Goal: Communication & Community: Answer question/provide support

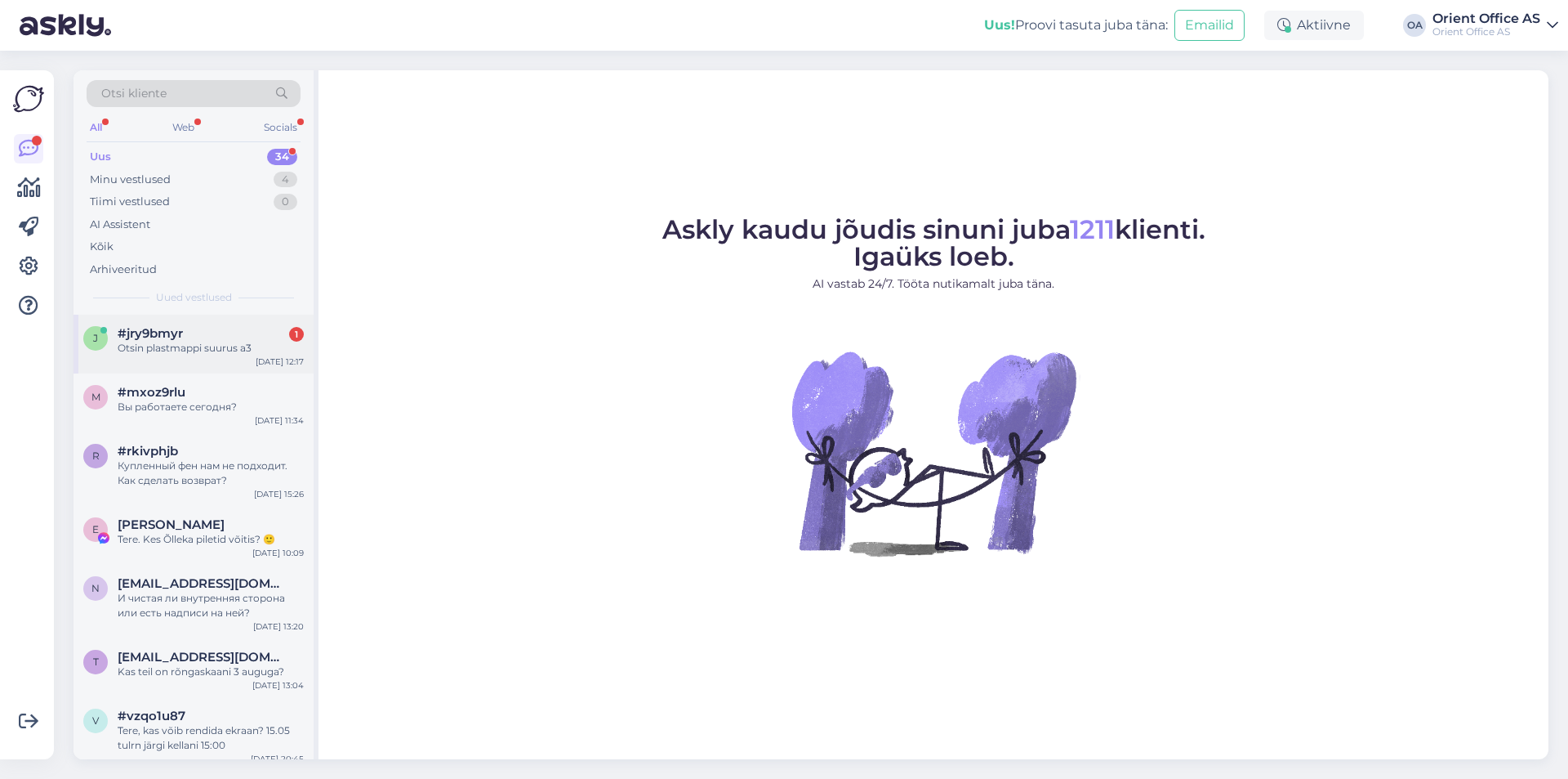
drag, startPoint x: 213, startPoint y: 336, endPoint x: 231, endPoint y: 342, distance: 19.0
click at [214, 336] on div "#jry9bmyr 1" at bounding box center [211, 333] width 187 height 15
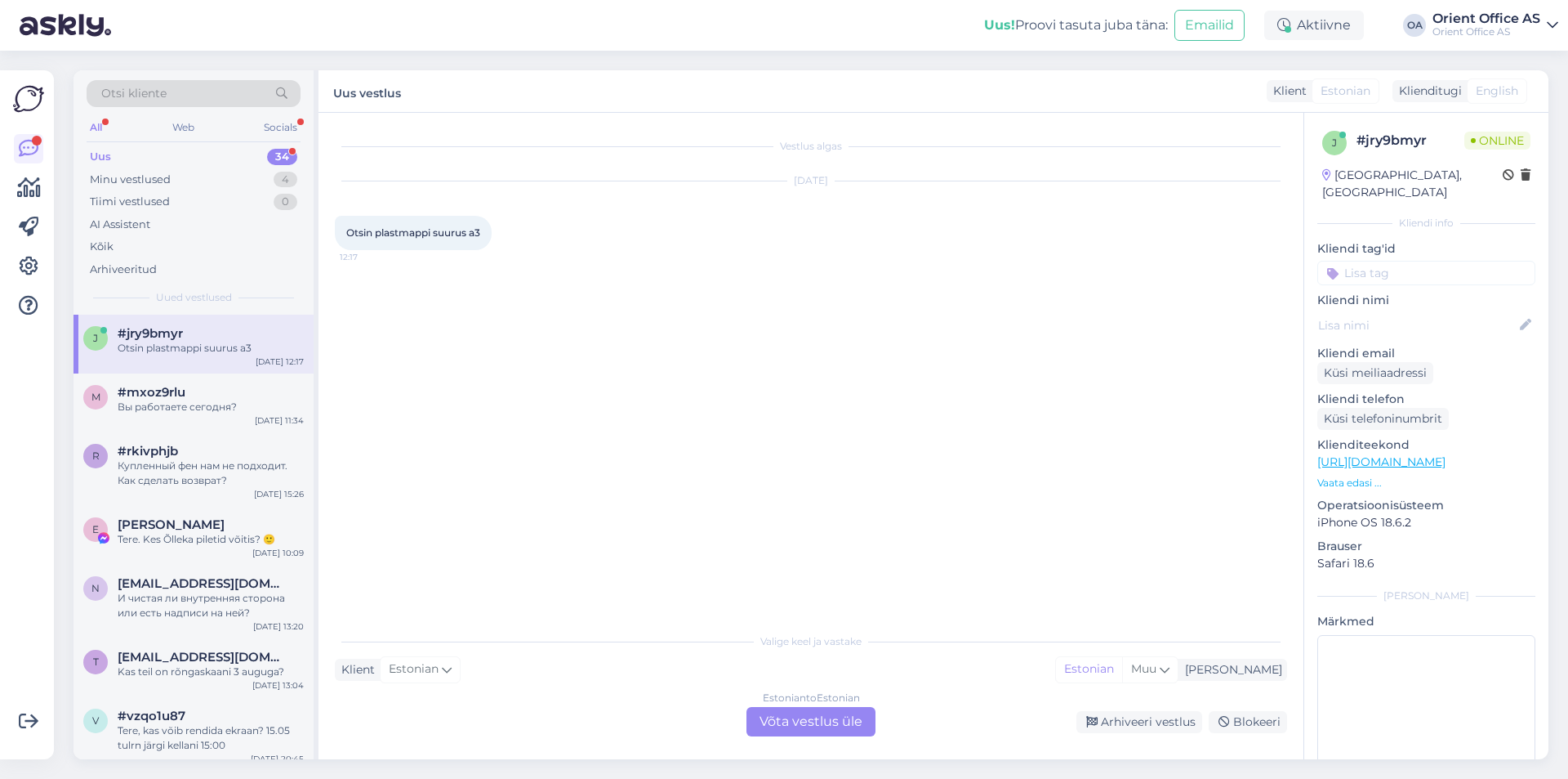
drag, startPoint x: 794, startPoint y: 709, endPoint x: 786, endPoint y: 707, distance: 8.2
click at [793, 709] on div "Estonian to Estonian Võta vestlus üle" at bounding box center [811, 721] width 129 height 30
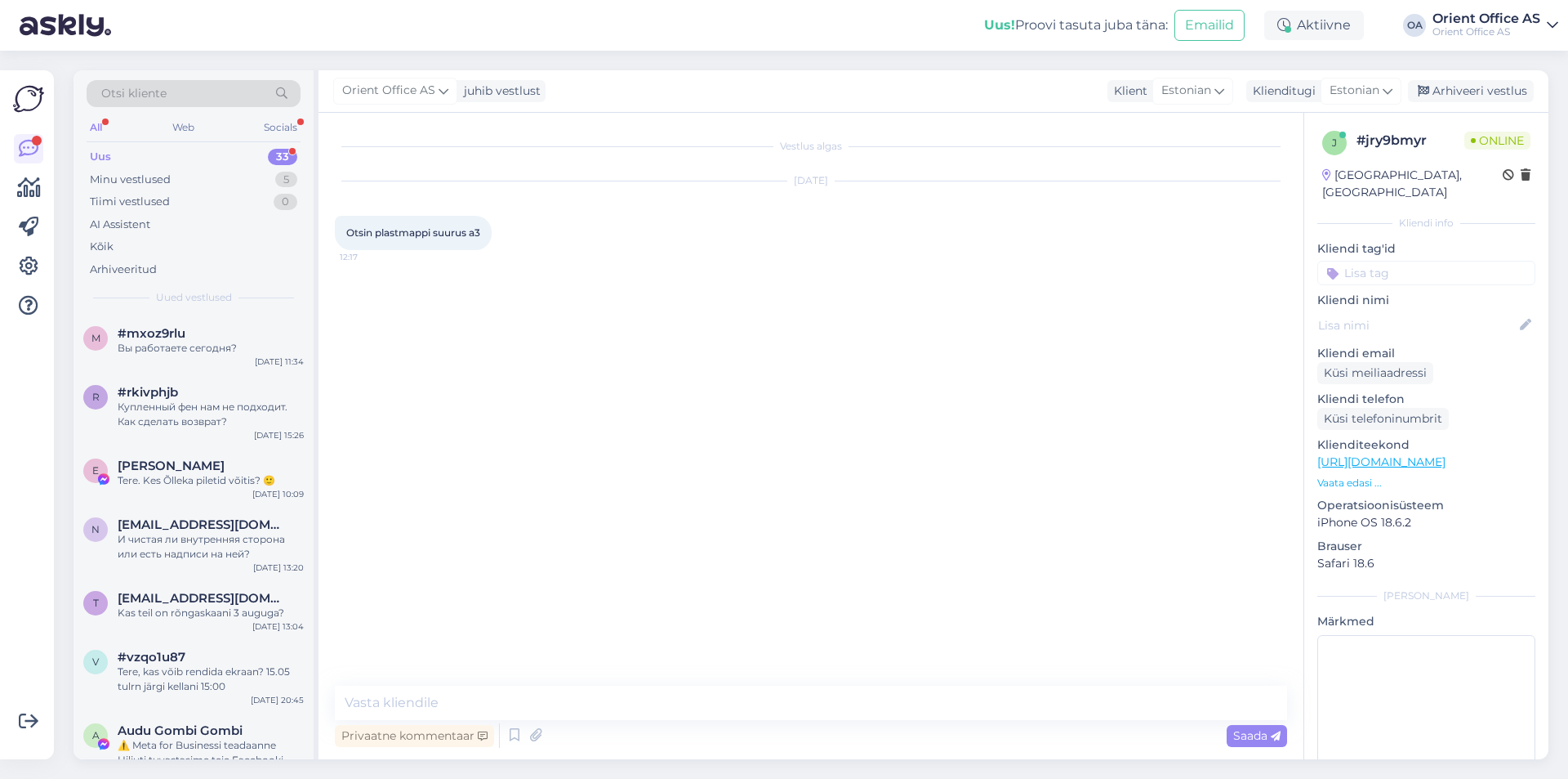
click at [624, 699] on textarea at bounding box center [810, 702] width 952 height 35
type textarea "Tere!"
type textarea "Kohe"
type textarea "Leian Teile"
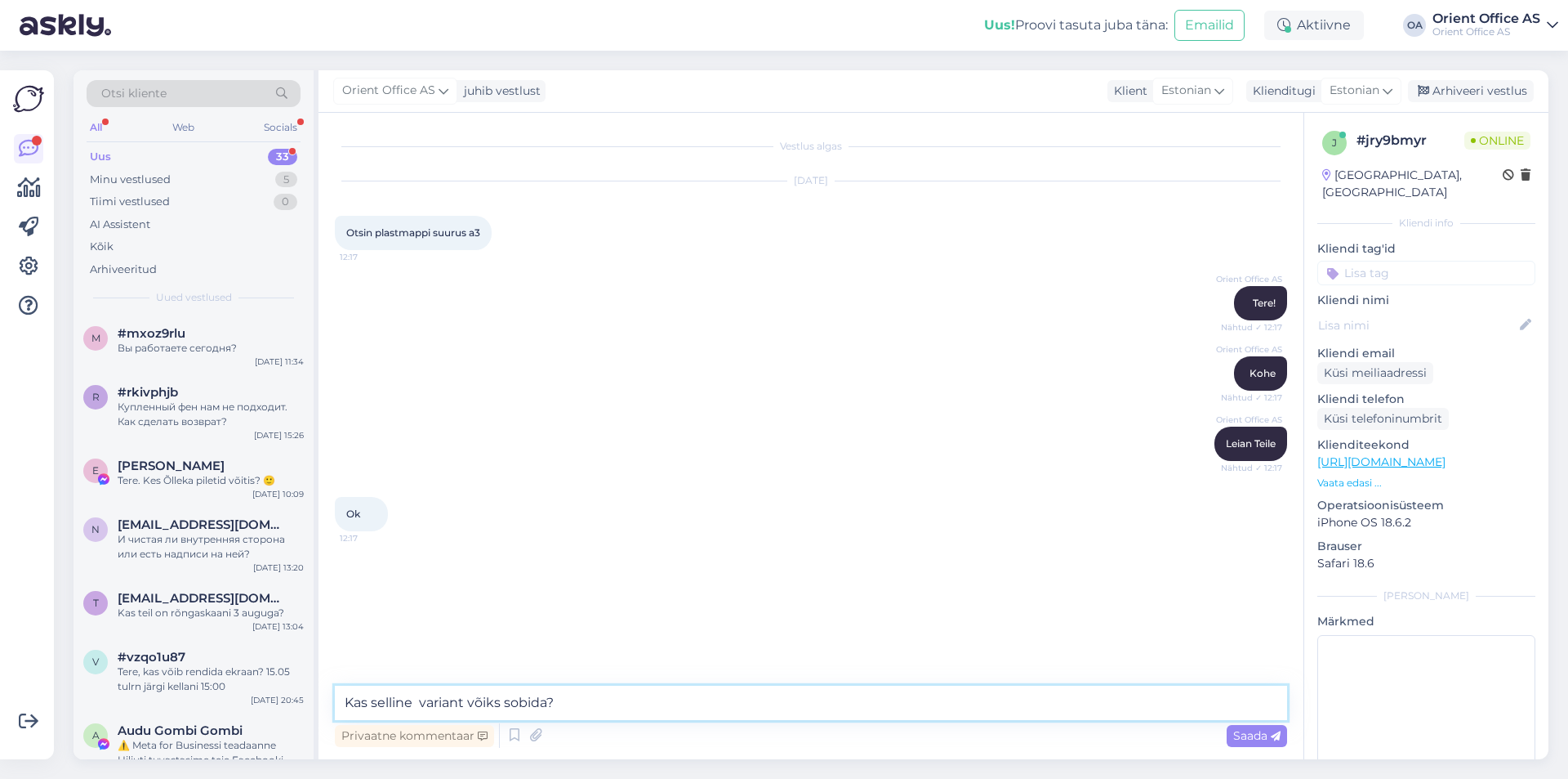
paste textarea "[URL][DOMAIN_NAME]"
type textarea "Kas selline variant võiks sobida?[URL][DOMAIN_NAME]"
paste textarea "[URL][DOMAIN_NAME]"
type textarea "[URL][DOMAIN_NAME]"
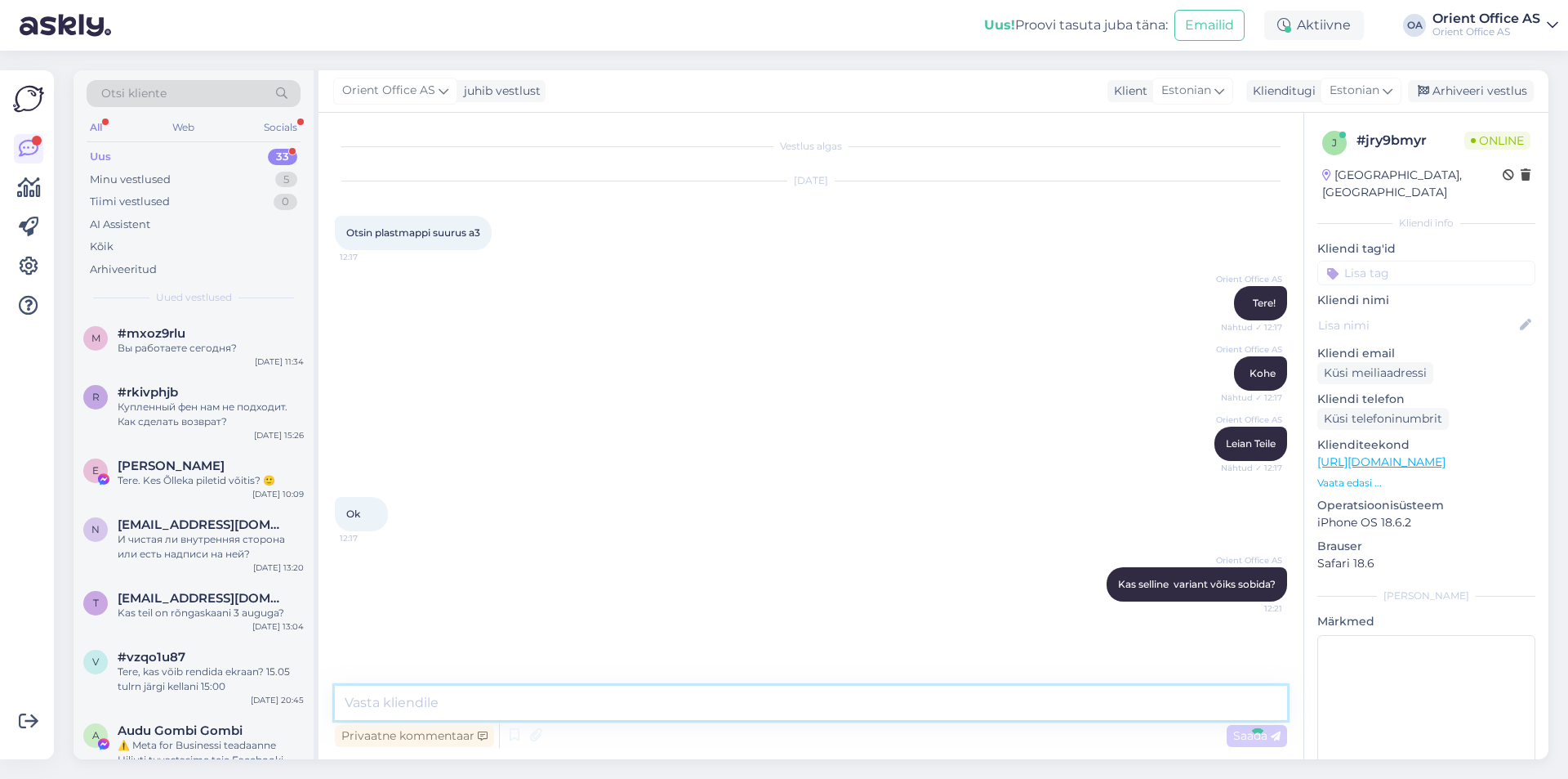
scroll to position [34, 0]
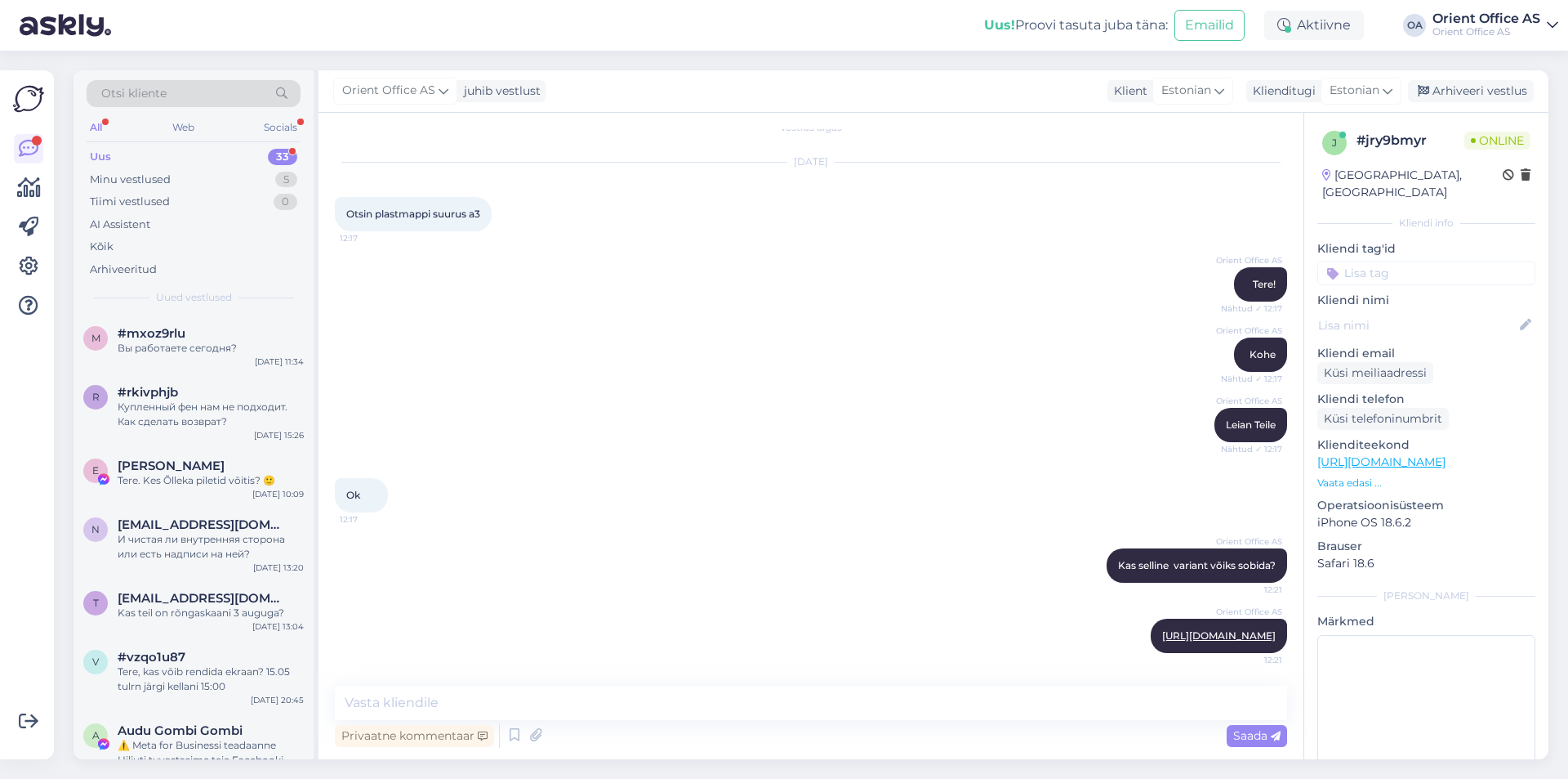
click at [1446, 454] on link "[URL][DOMAIN_NAME]" at bounding box center [1380, 461] width 128 height 15
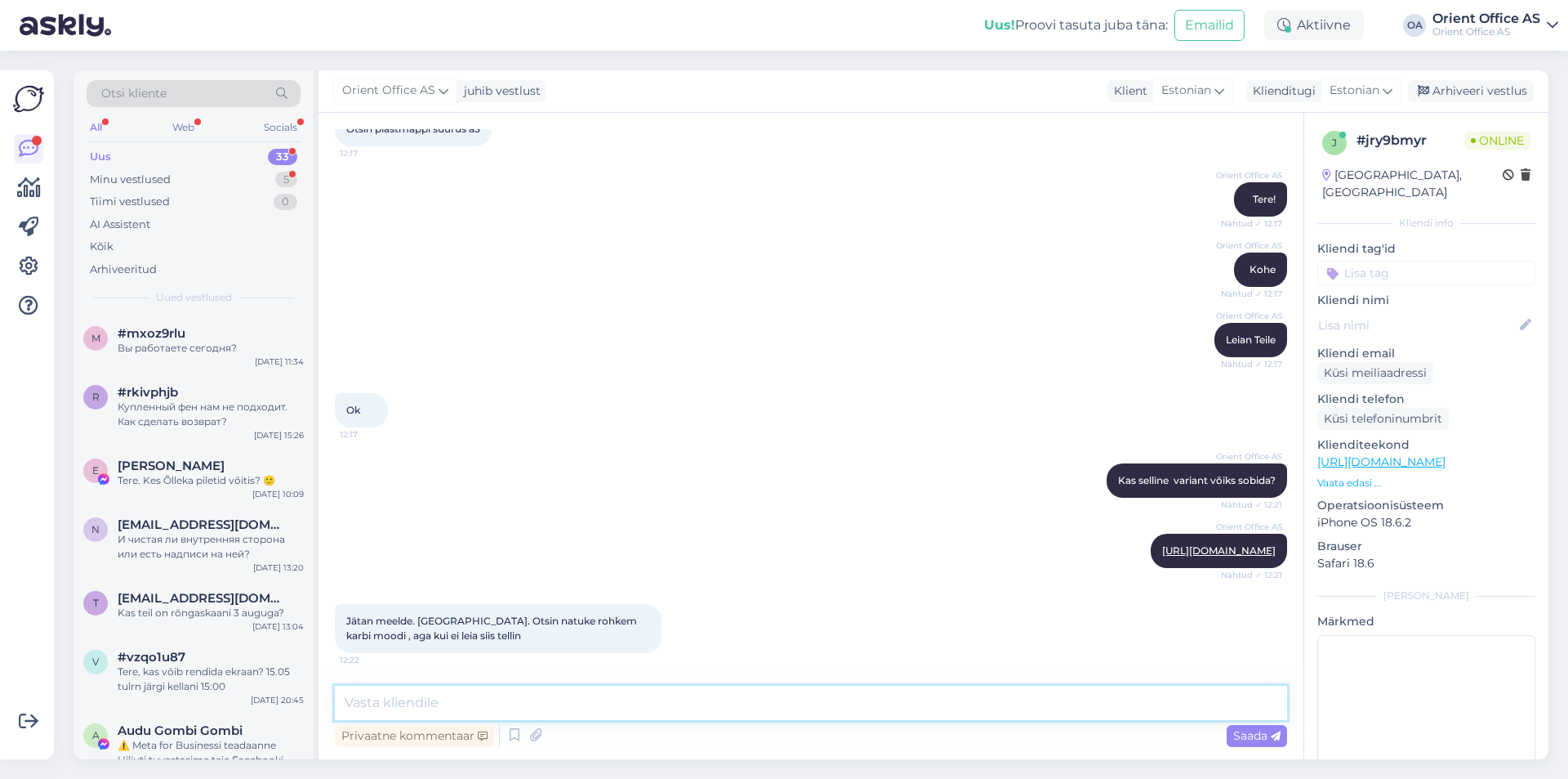
click at [427, 706] on textarea at bounding box center [810, 702] width 952 height 35
type textarea "T"
type textarea "Aitäh!"
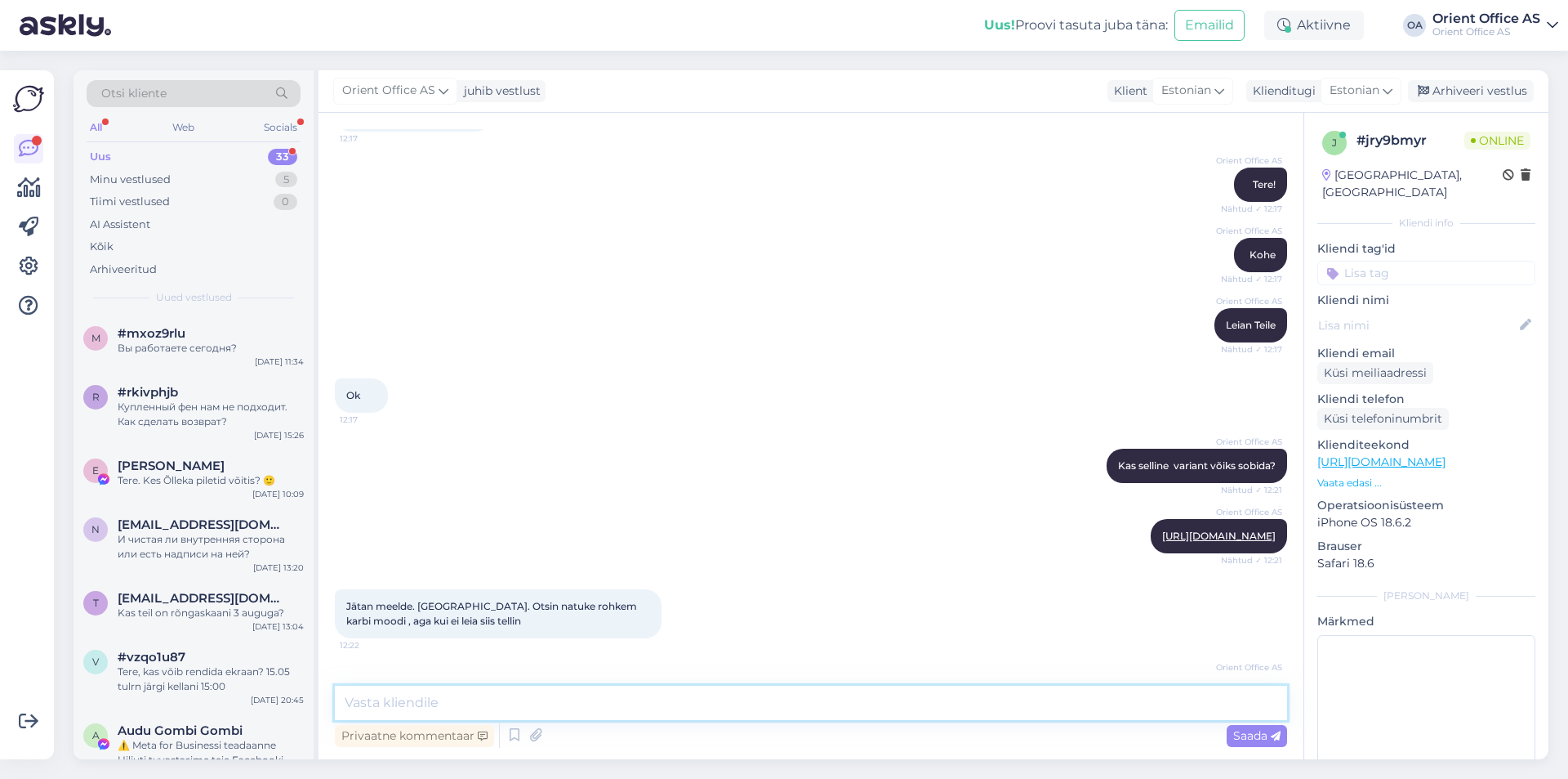
scroll to position [189, 0]
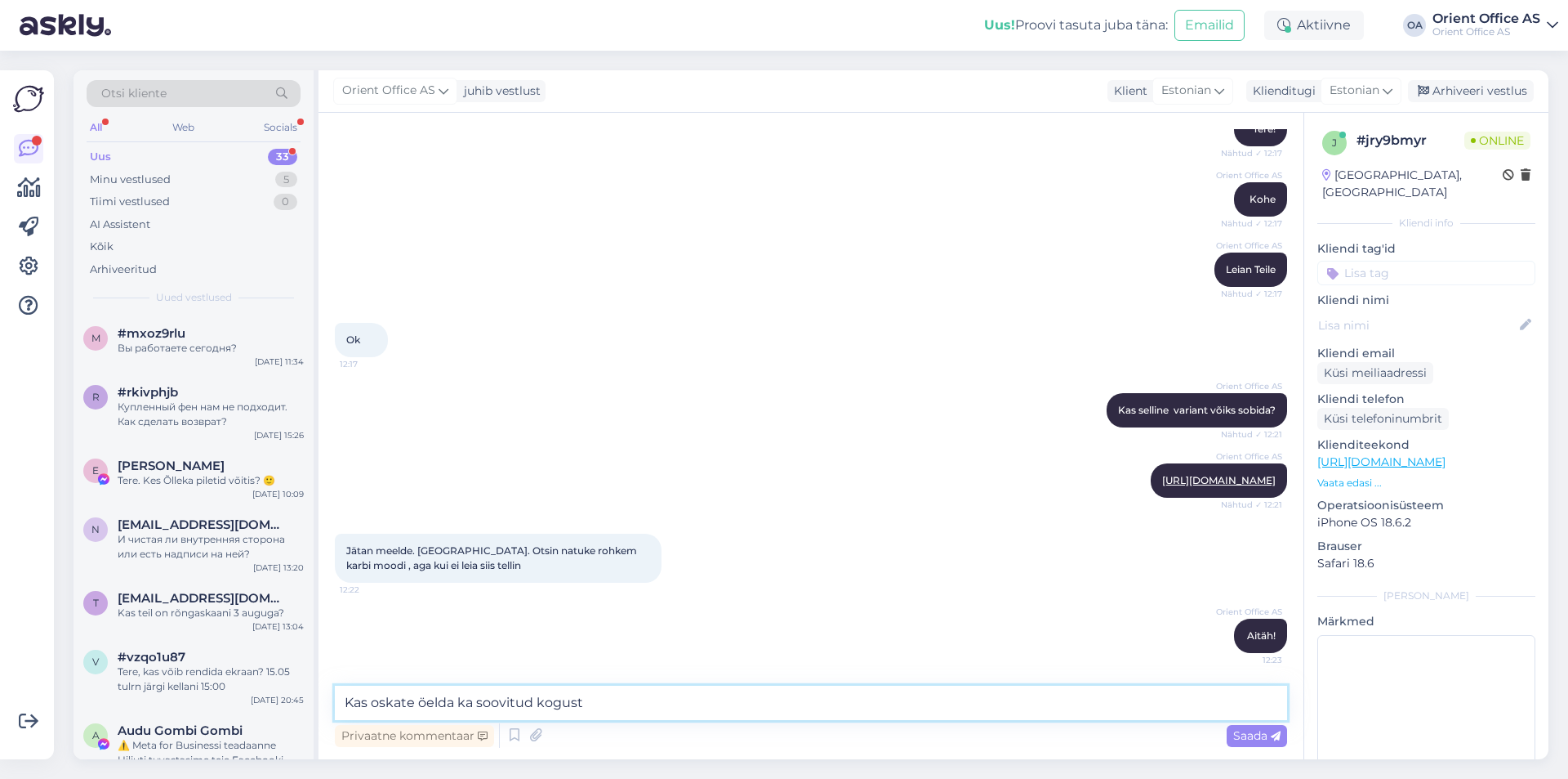
type textarea "Kas oskate öelda ka soovitud kogust?"
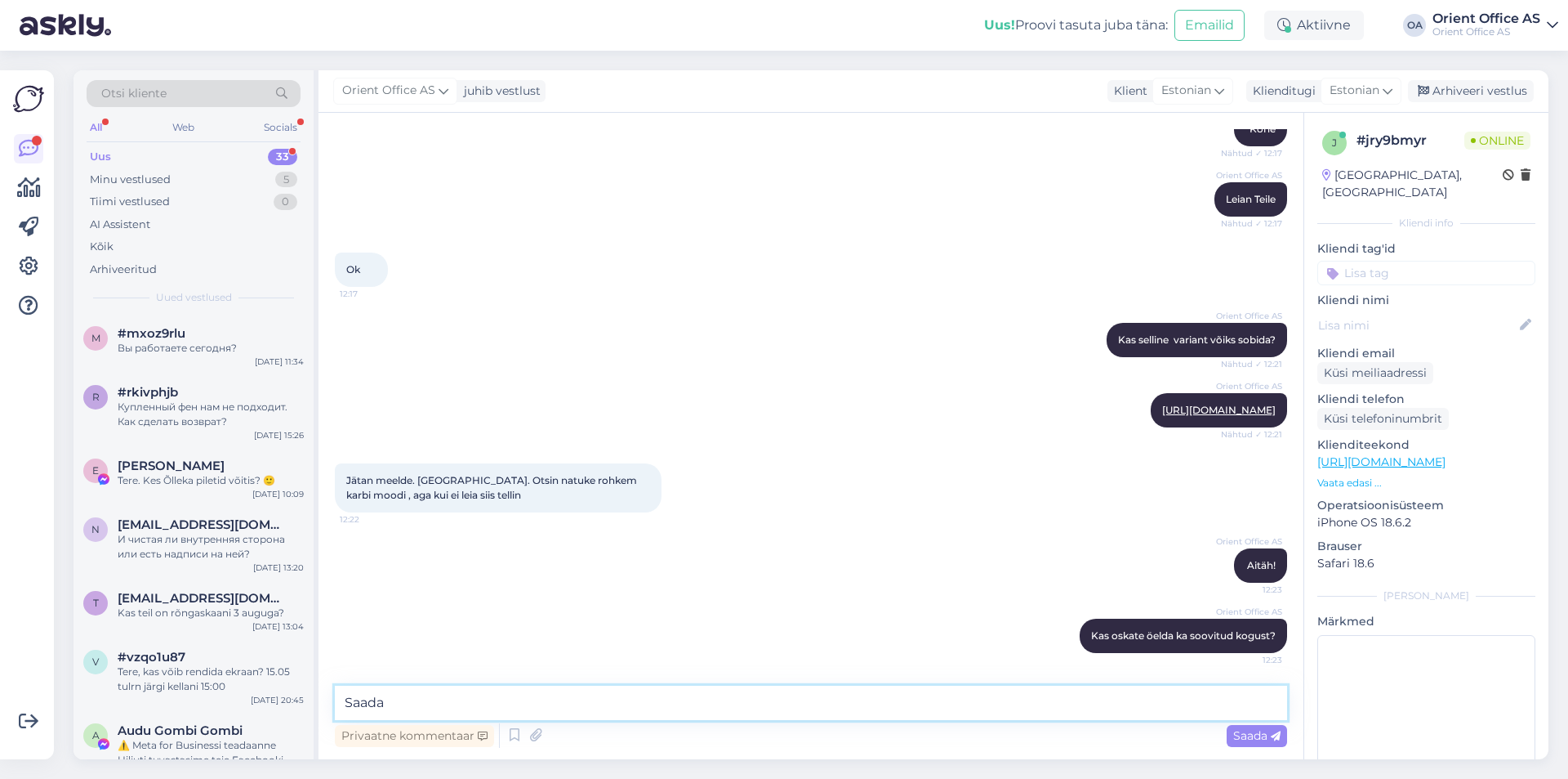
type textarea "Saadan"
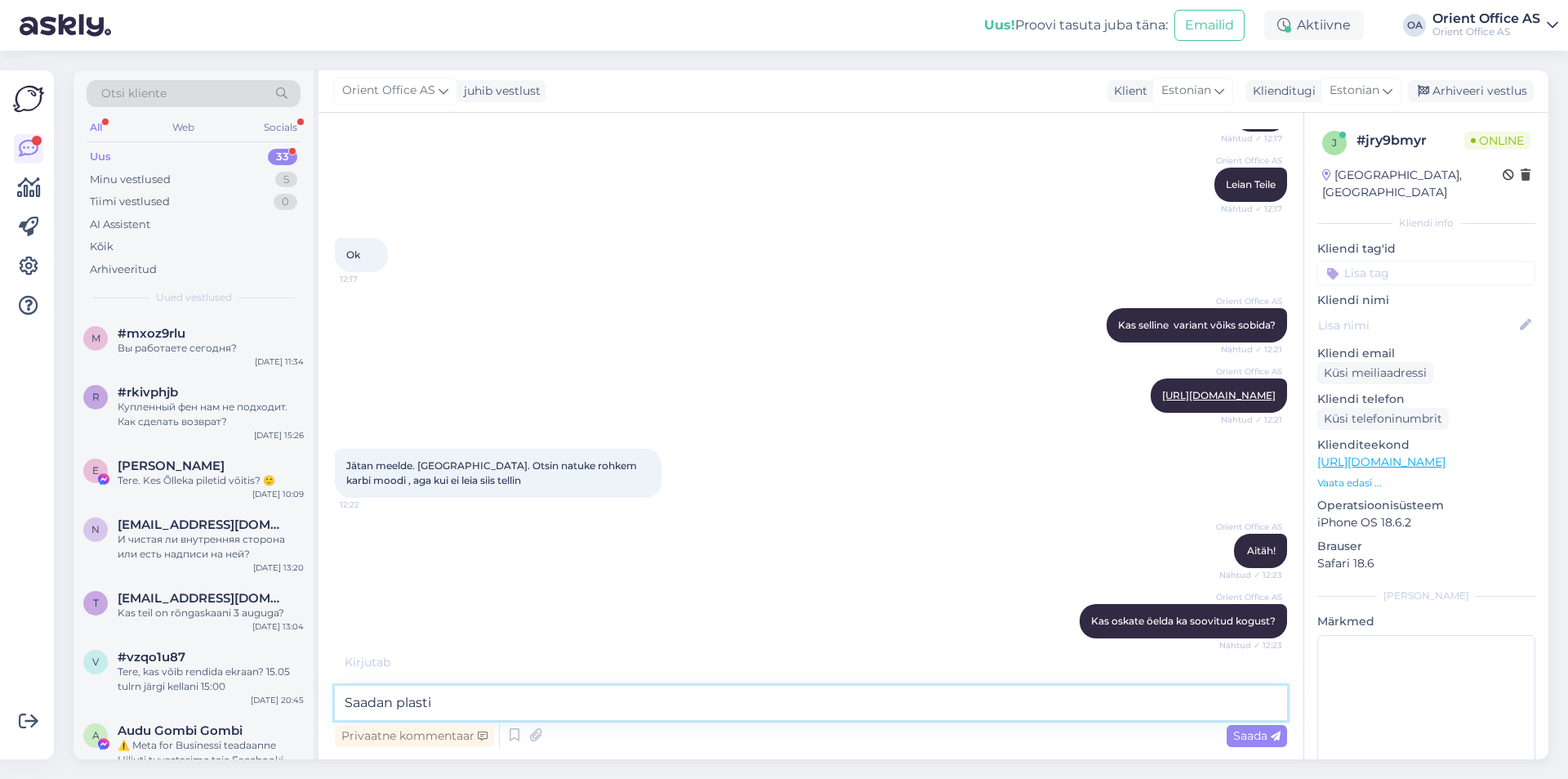
type textarea "Saadan plastik"
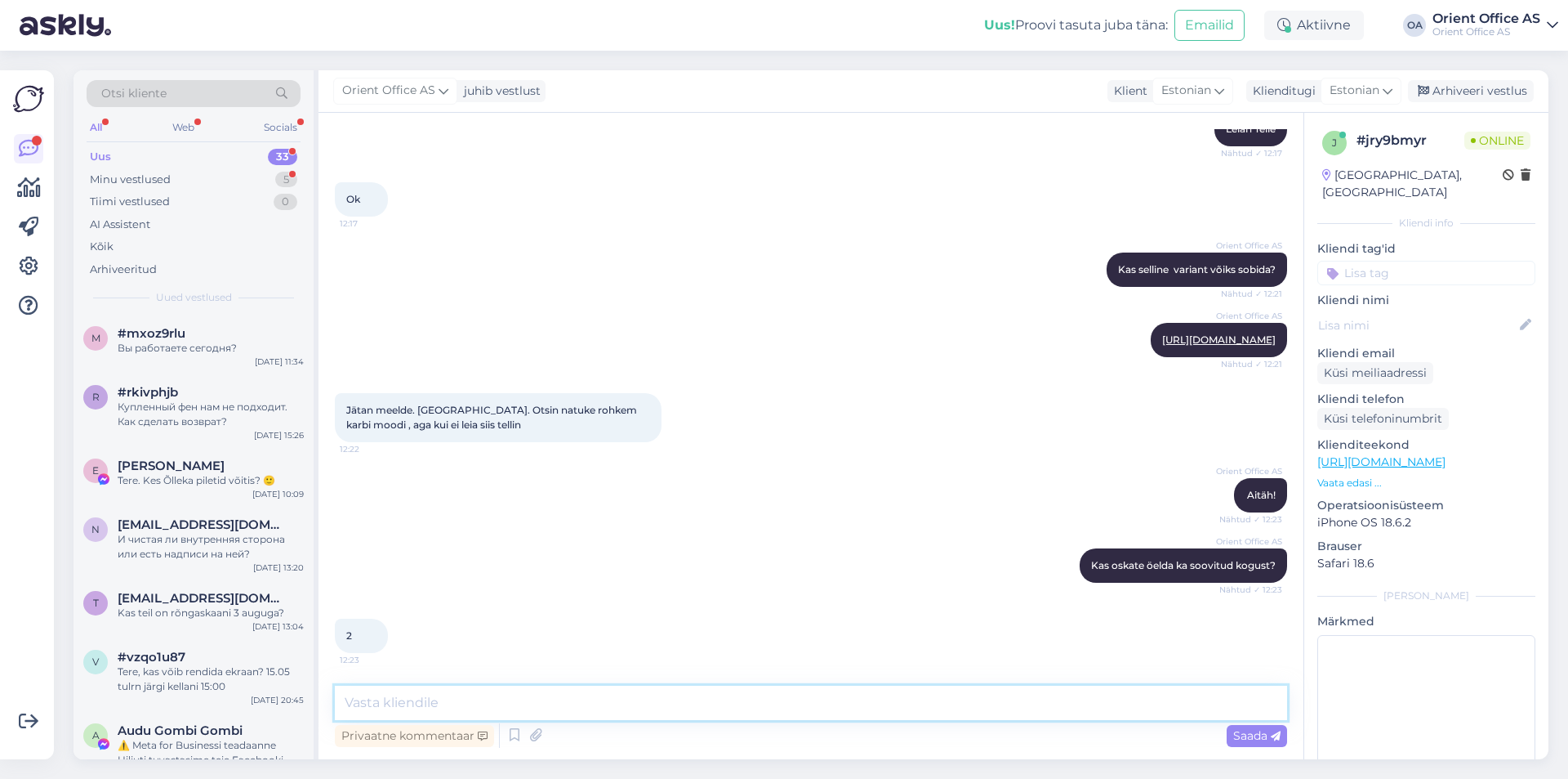
type textarea "A"
type textarea "T"
type textarea "Selge, ma seni uurin natukene ka platm"
type textarea "Täname, uurin ka plastmappi karbina kui on saadaval"
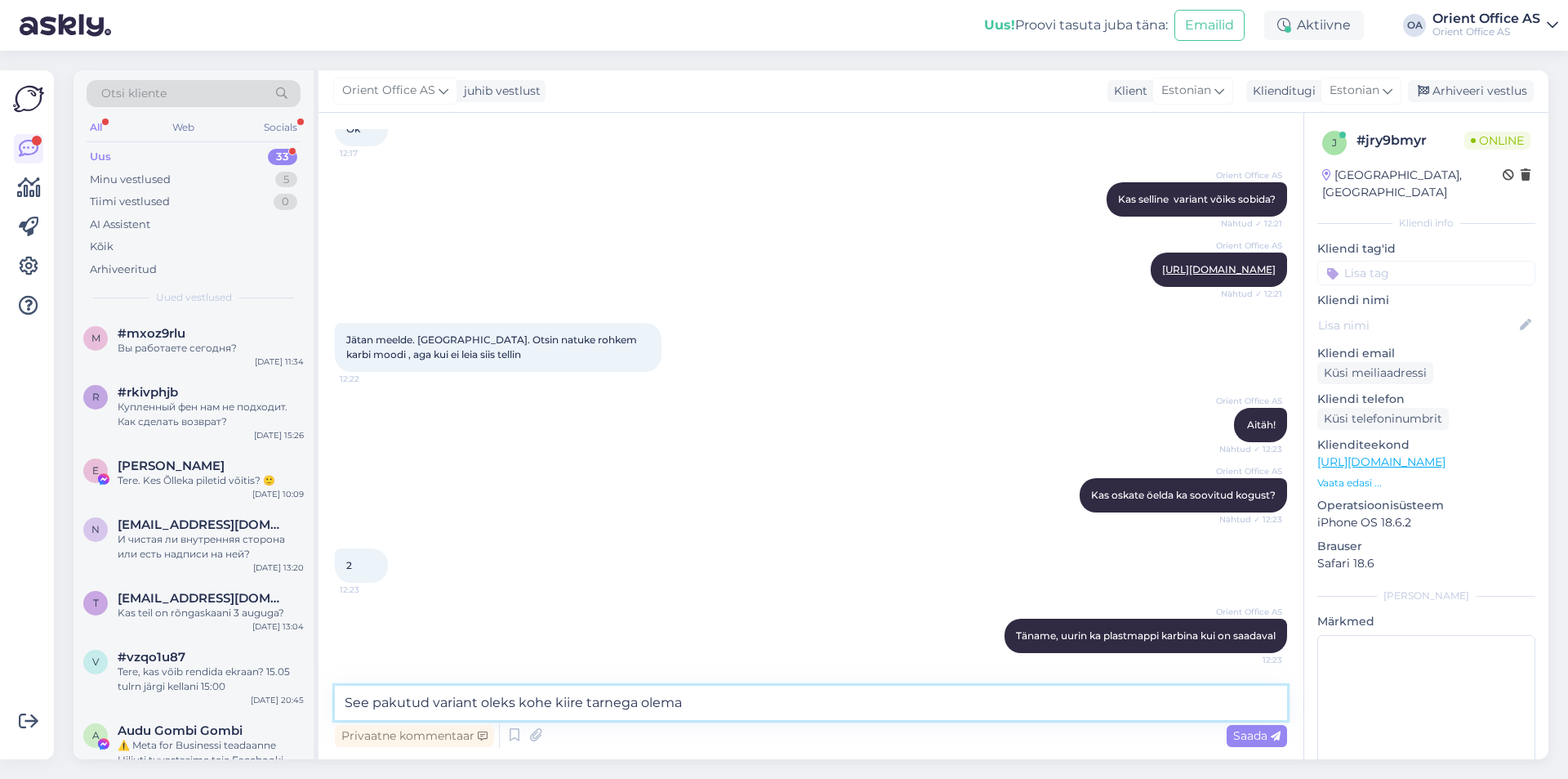
type textarea "See pakutud variant oleks kohe kiire tarnega olemas"
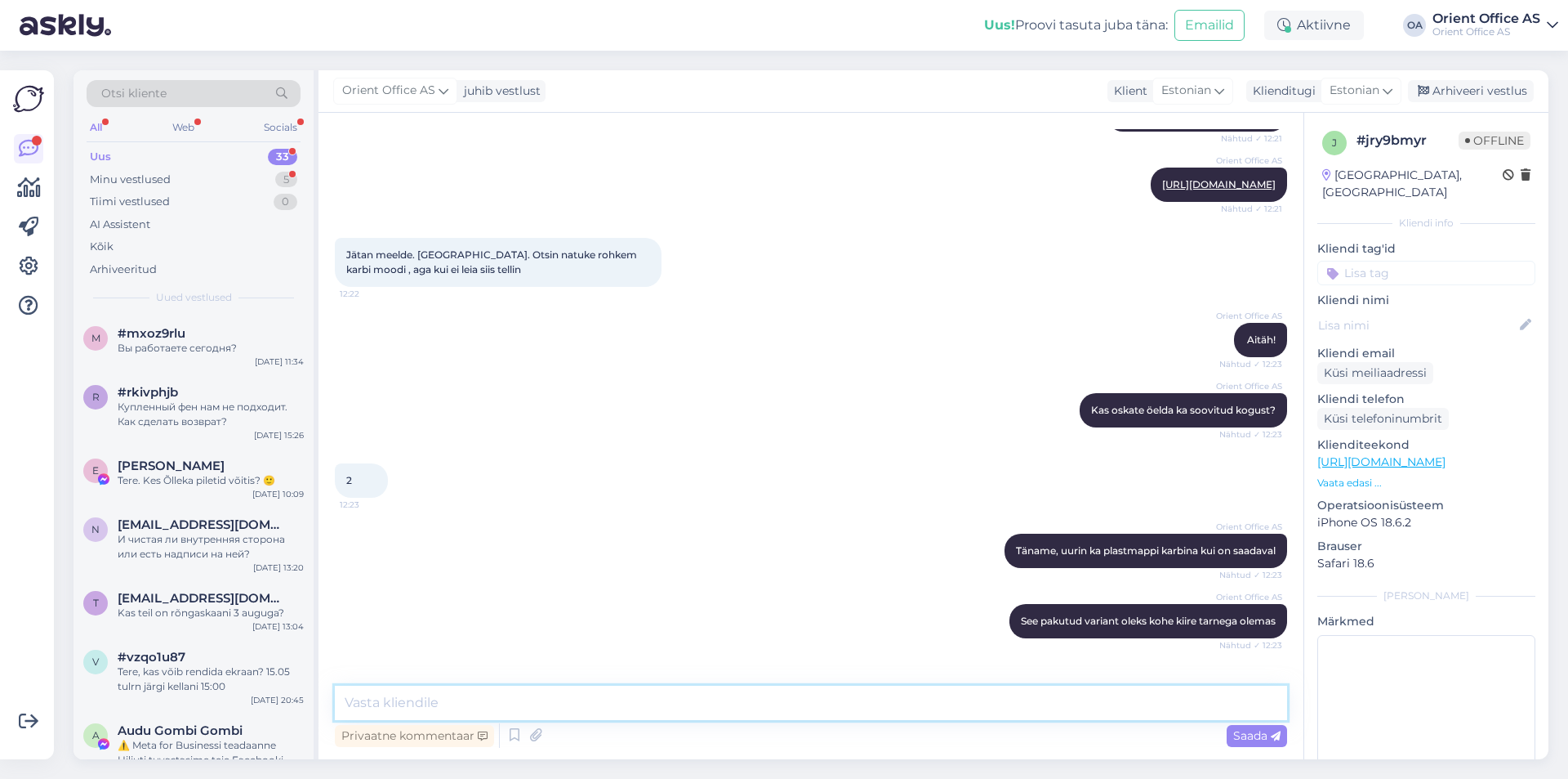
scroll to position [541, 0]
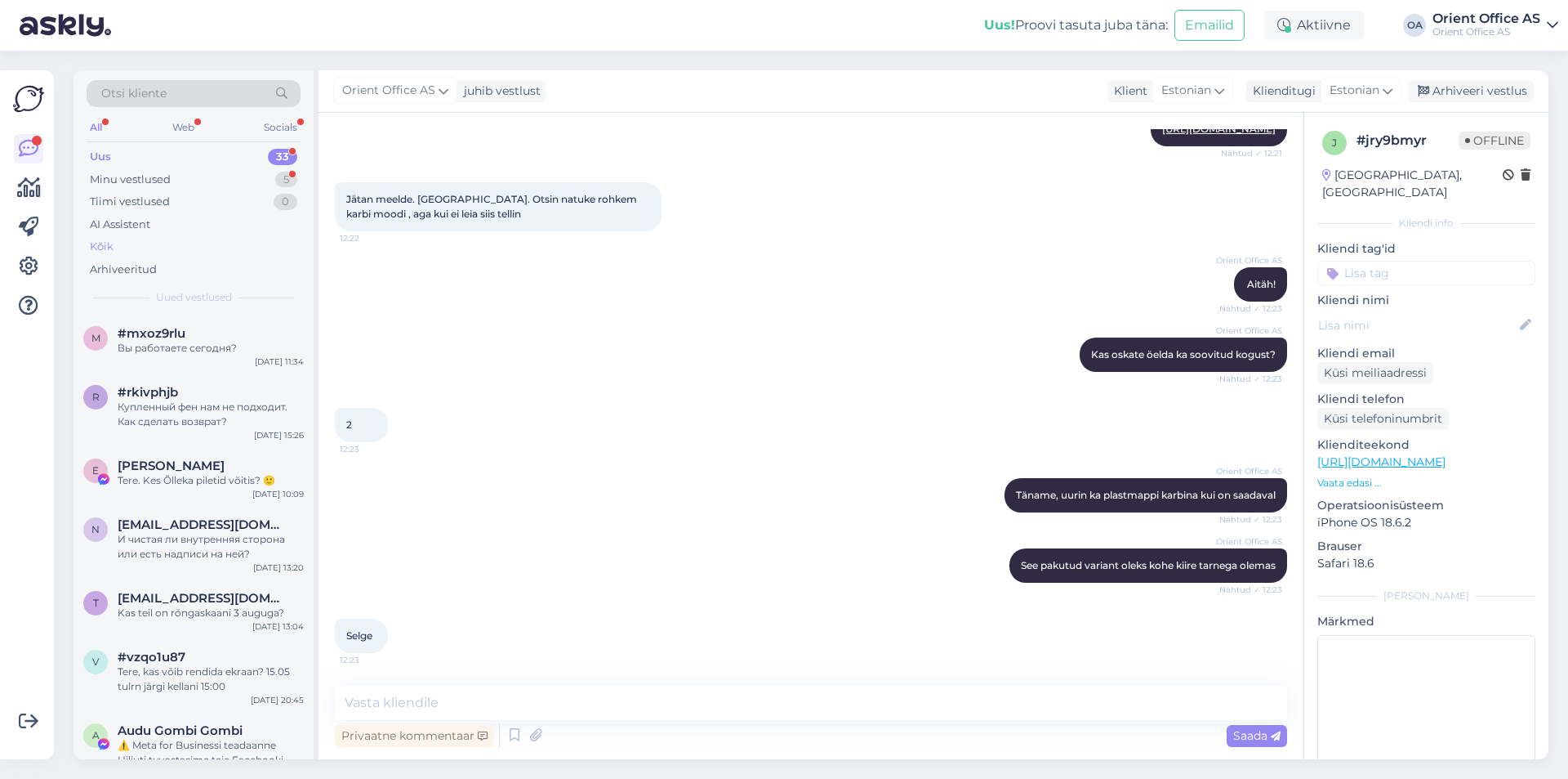
click at [115, 245] on div "Kõik" at bounding box center [193, 246] width 214 height 23
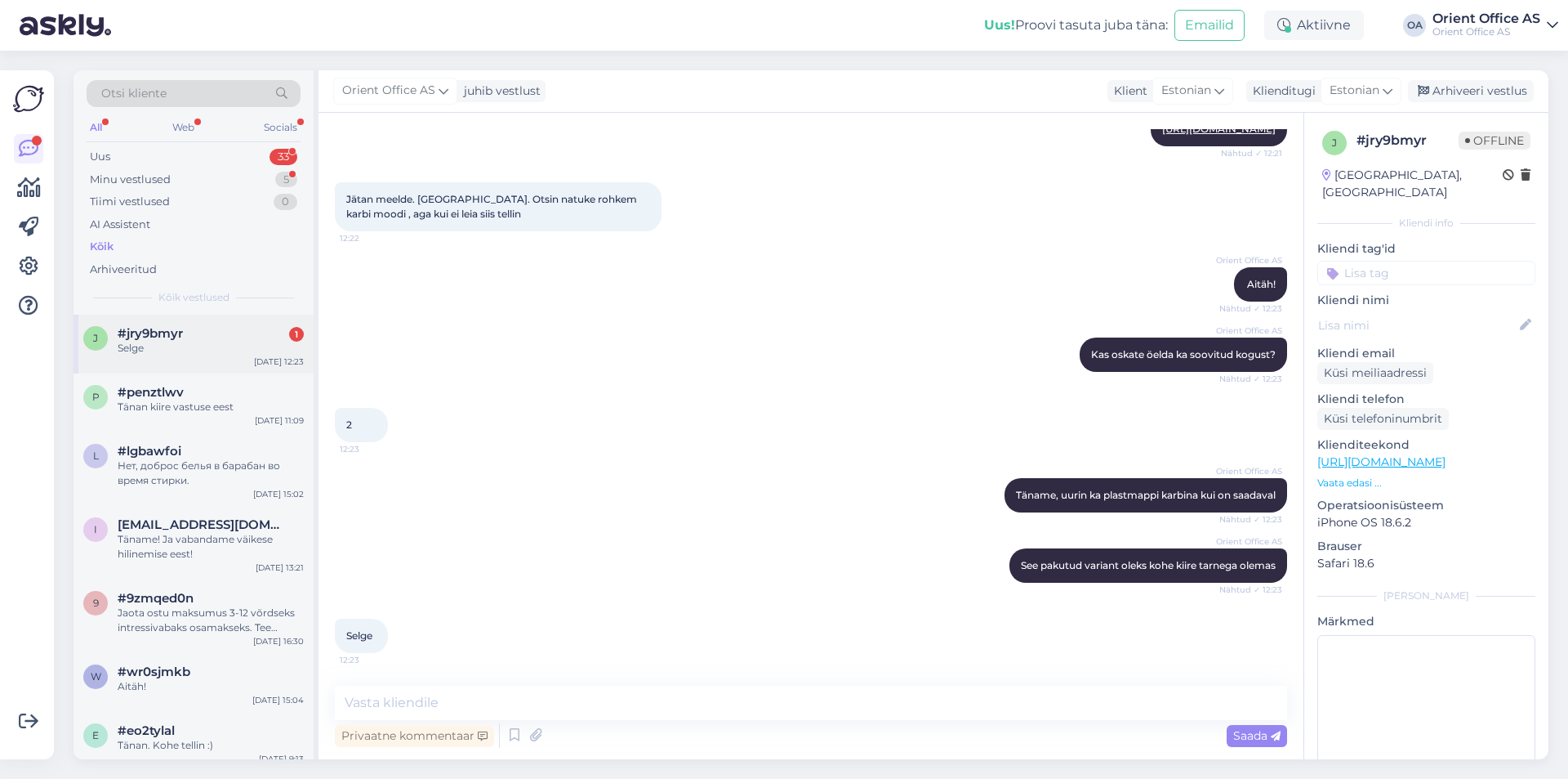
click at [189, 352] on div "Selge" at bounding box center [211, 348] width 187 height 15
drag, startPoint x: 191, startPoint y: 406, endPoint x: 190, endPoint y: 358, distance: 48.0
click at [190, 405] on div "Tänan kiire vastuse eest" at bounding box center [211, 406] width 187 height 15
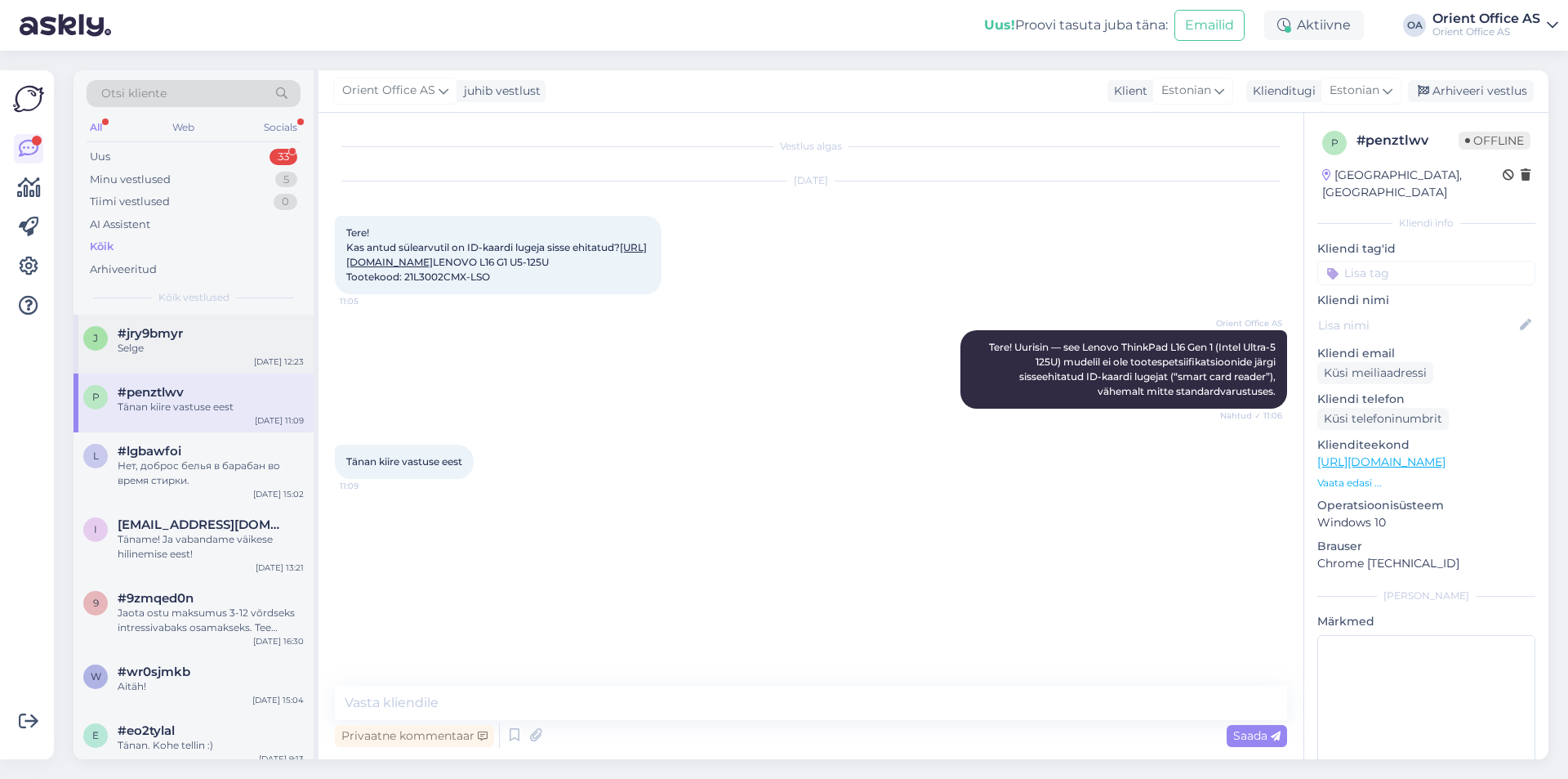
click at [190, 352] on div "j #jry9bmyr Selge [DATE] 12:23" at bounding box center [194, 344] width 240 height 59
